Goal: Find specific page/section: Find specific page/section

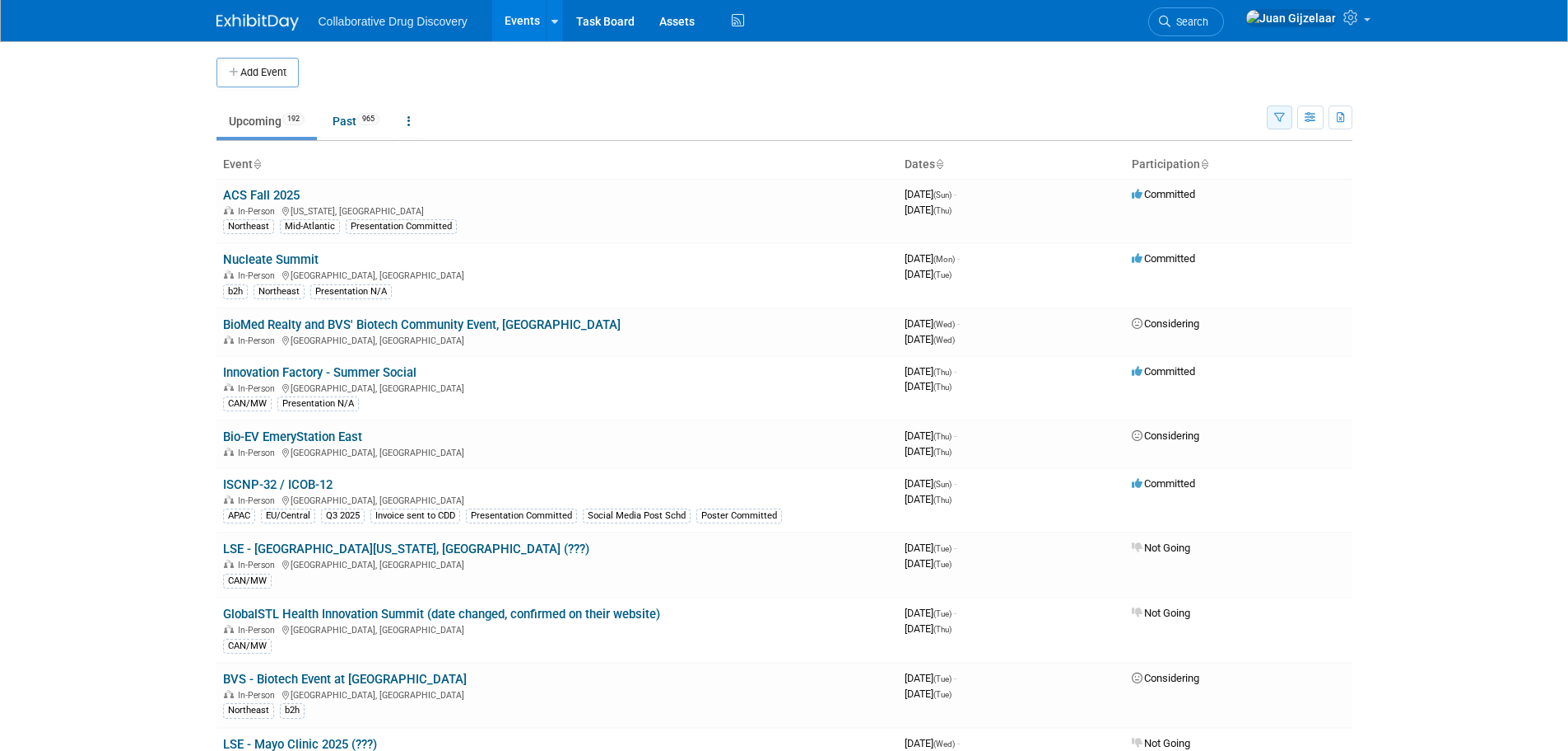
click at [1283, 113] on icon "button" at bounding box center [1279, 118] width 11 height 11
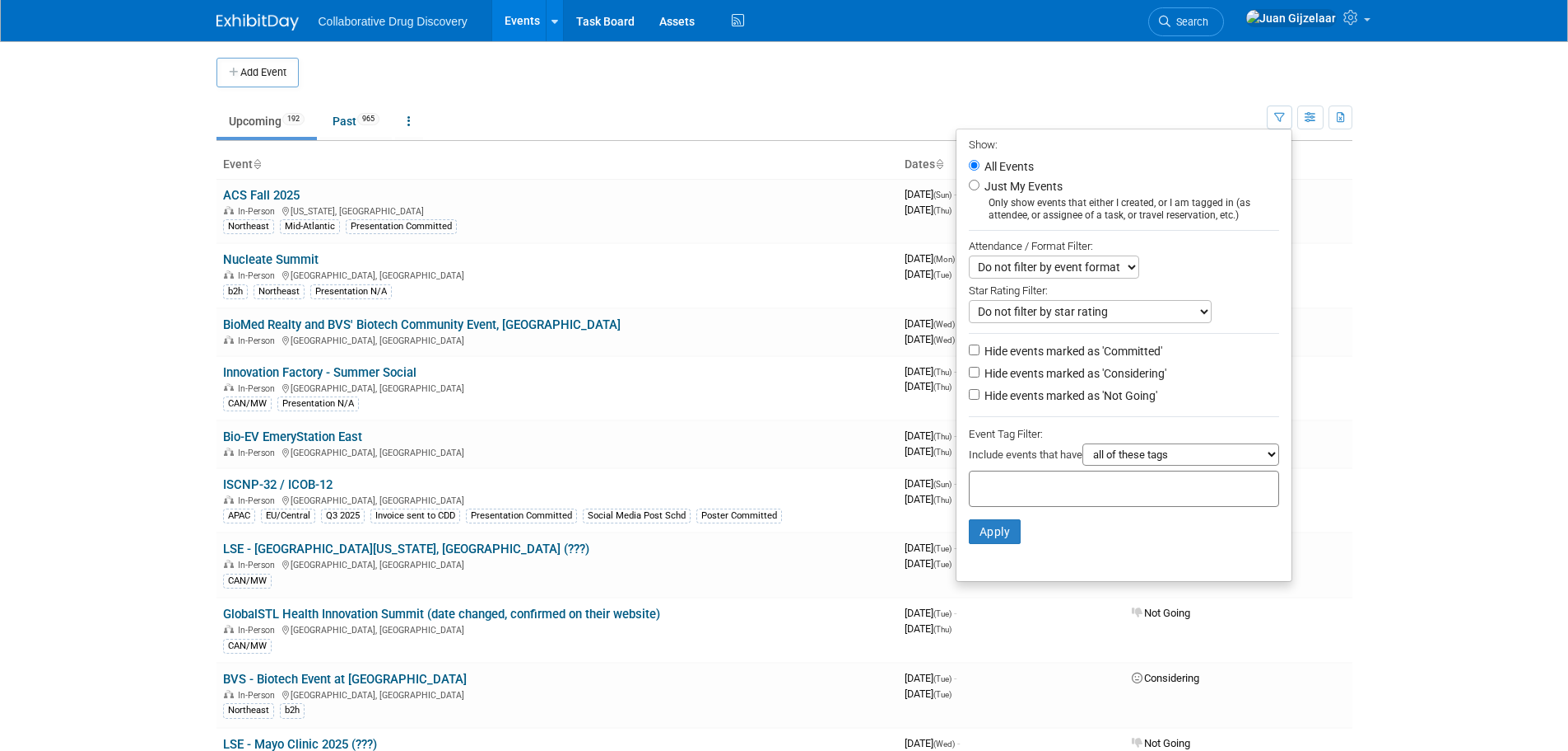
click at [1093, 485] on input "text" at bounding box center [1042, 486] width 132 height 16
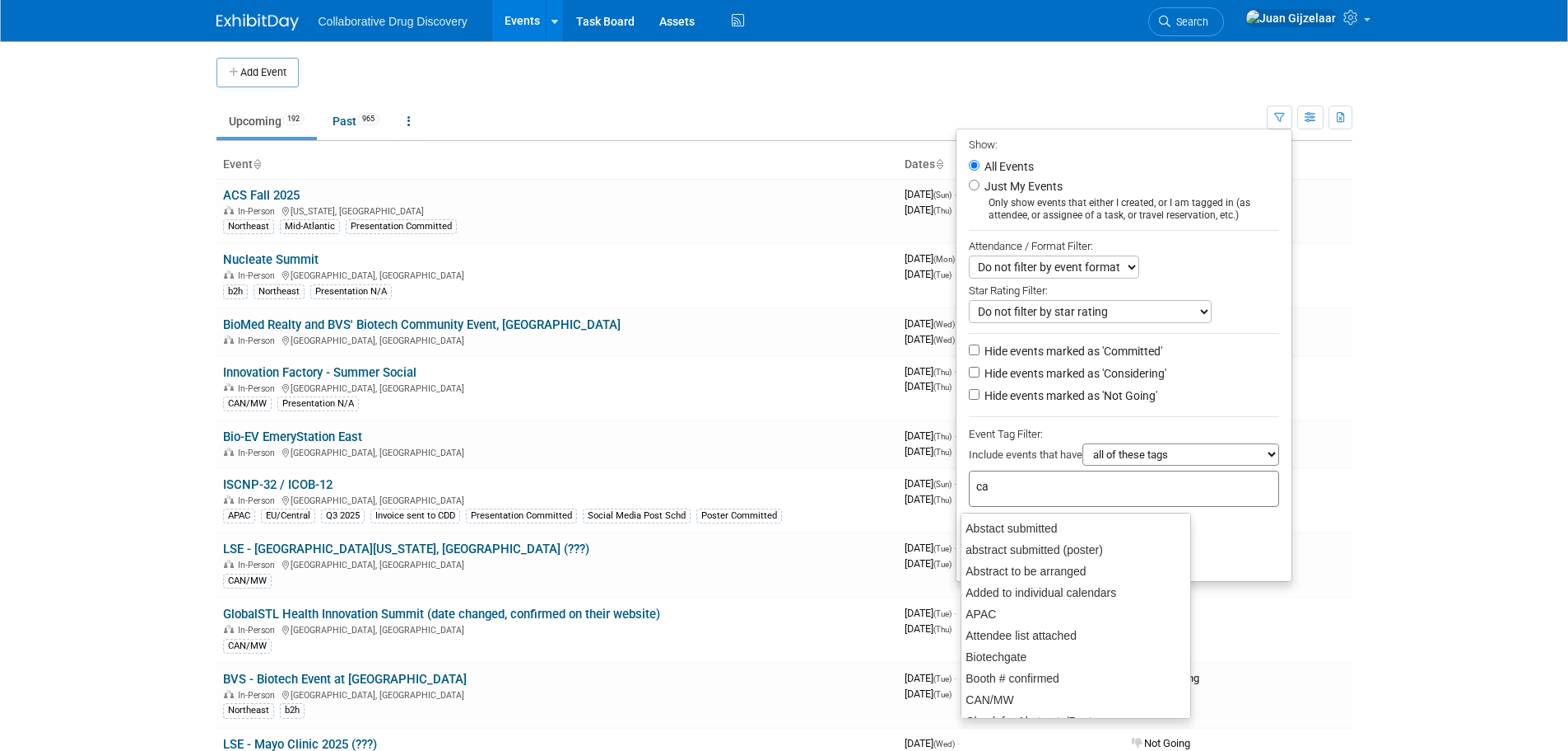
type input "can"
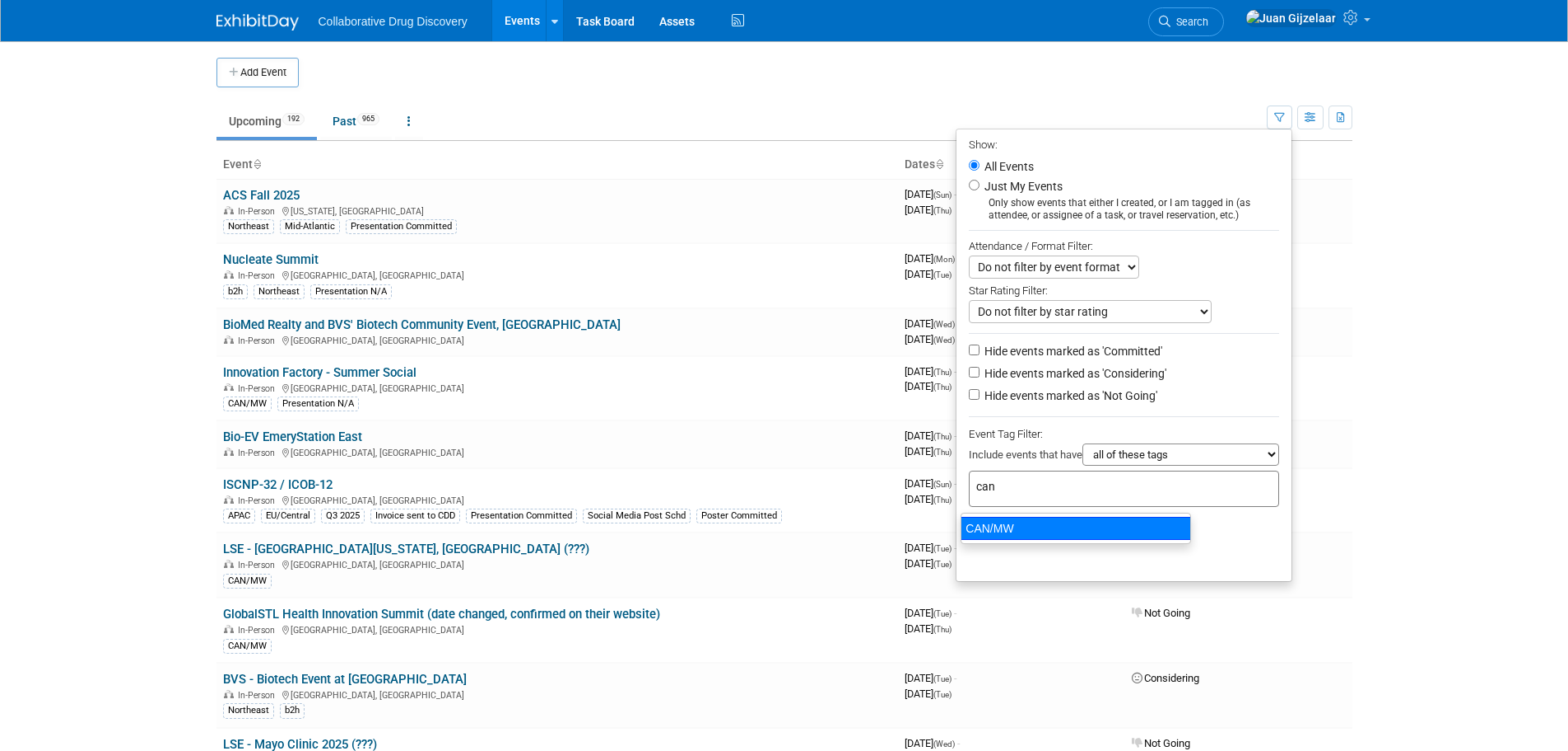
click at [1081, 526] on div "CAN/MW" at bounding box center [1075, 528] width 231 height 23
type input "CAN/MW"
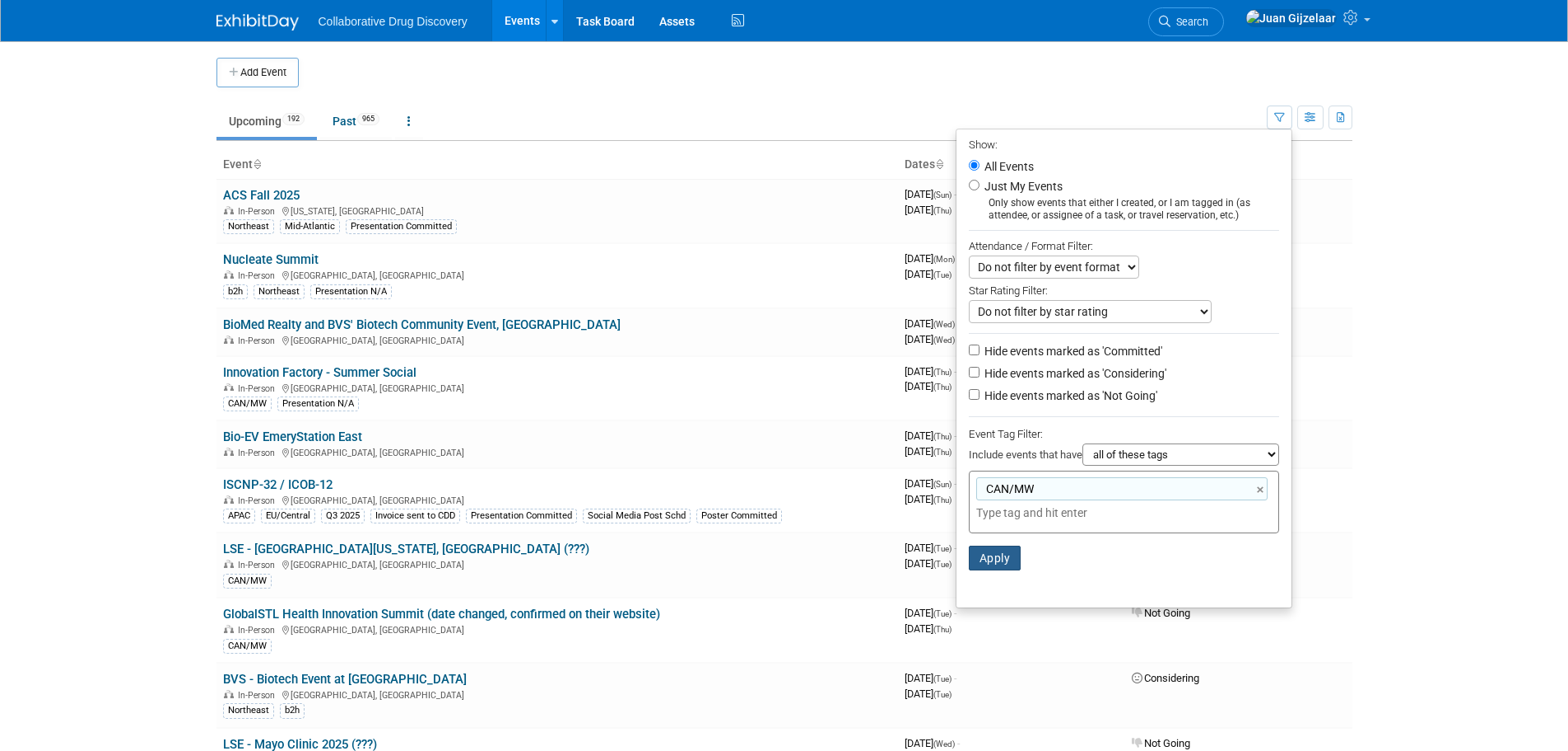
click at [993, 564] on button "Apply" at bounding box center [995, 557] width 53 height 25
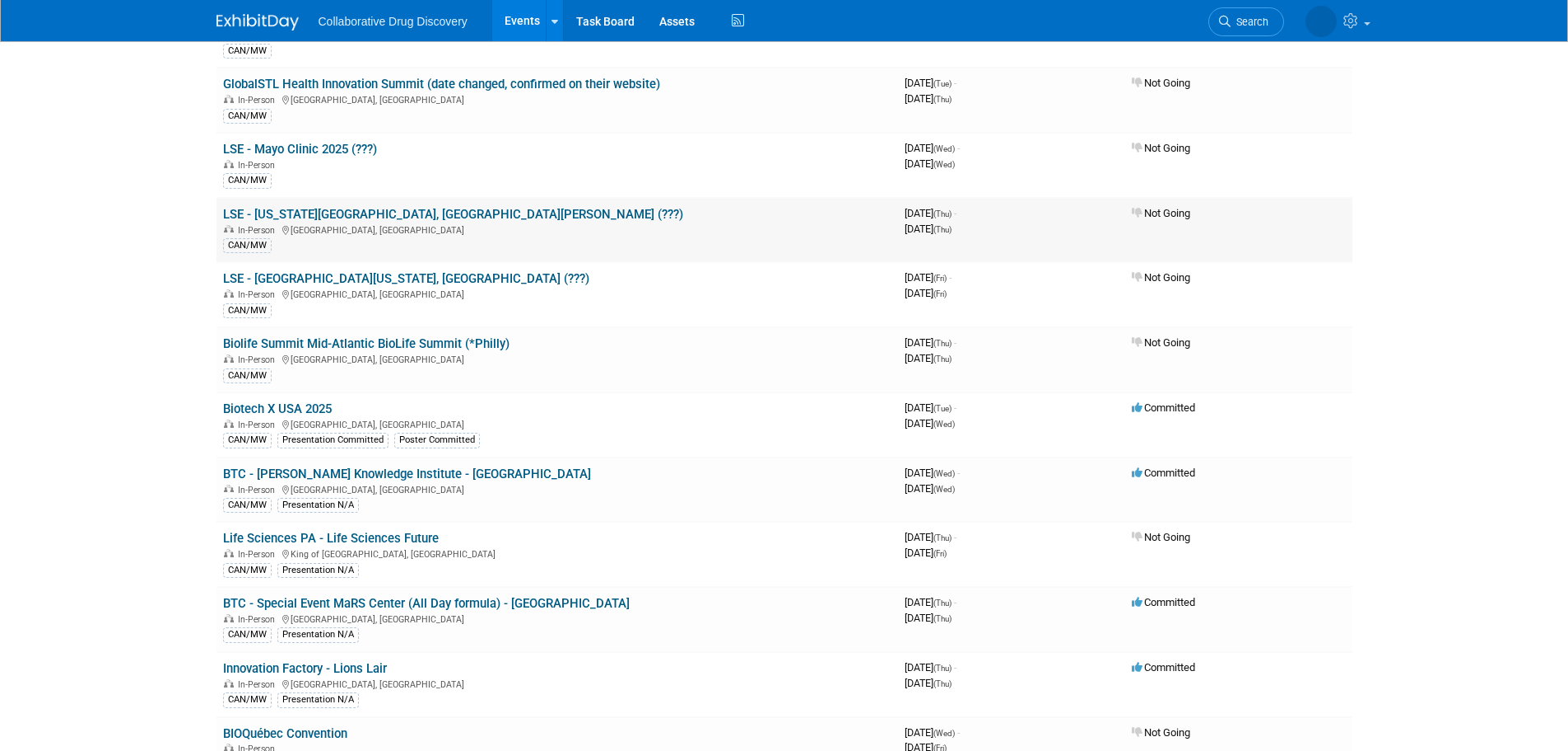
scroll to position [247, 0]
